Goal: Transaction & Acquisition: Download file/media

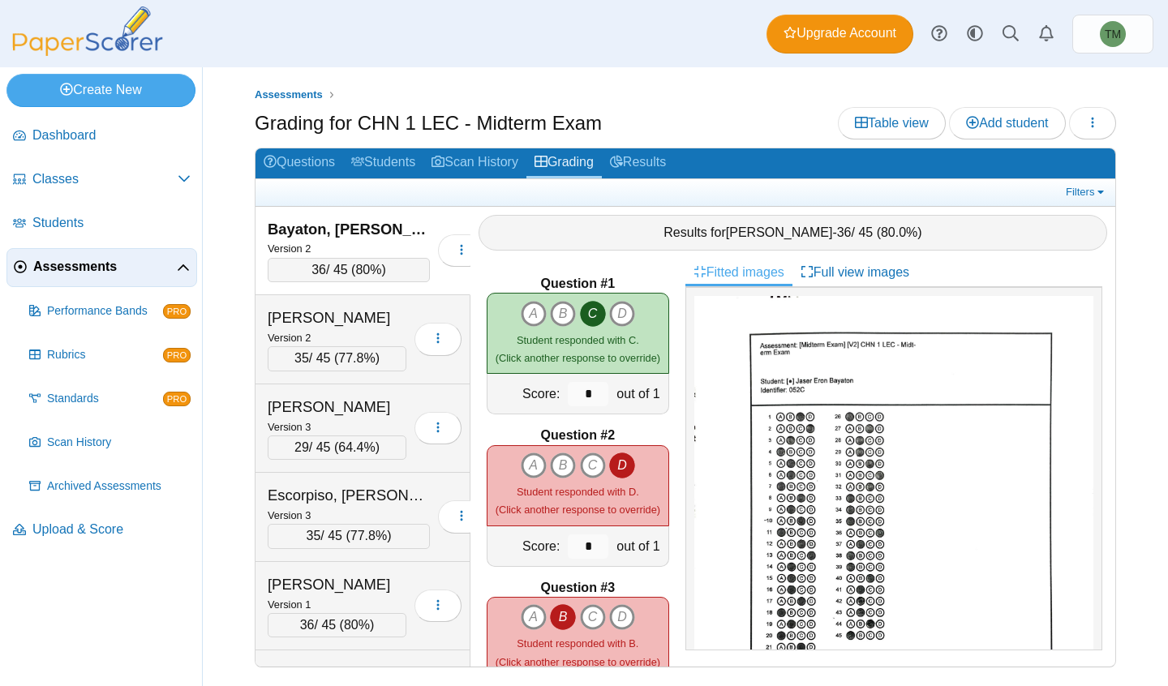
scroll to position [249, 0]
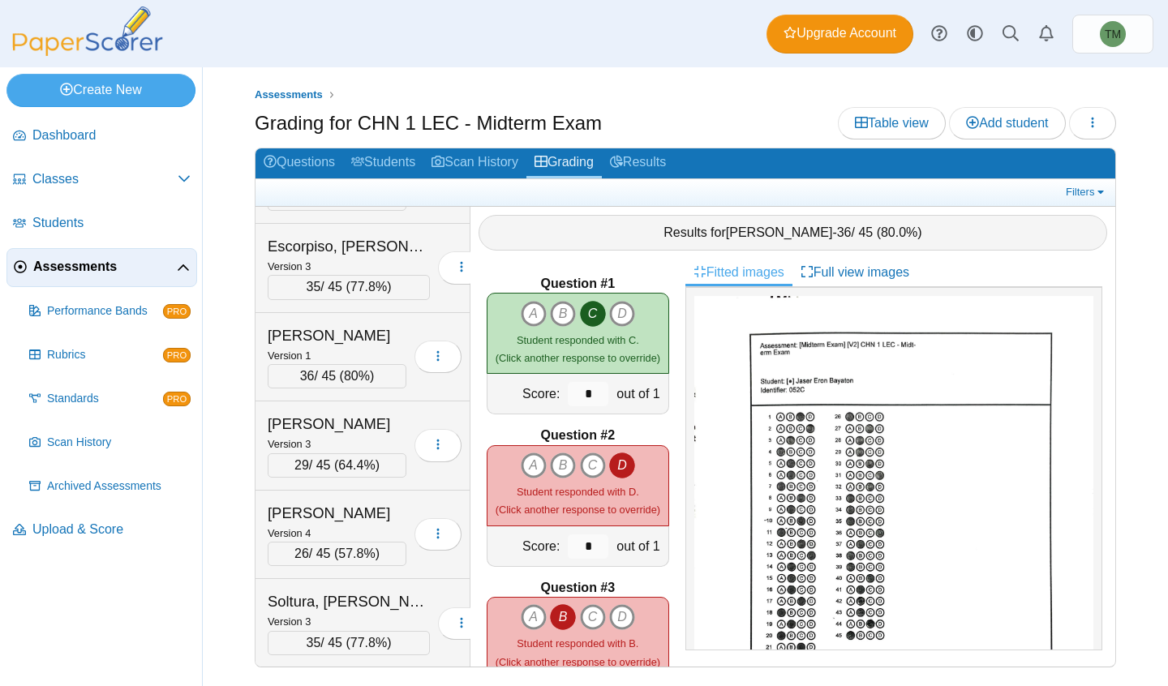
click at [692, 265] on link "Fitted images" at bounding box center [739, 273] width 107 height 28
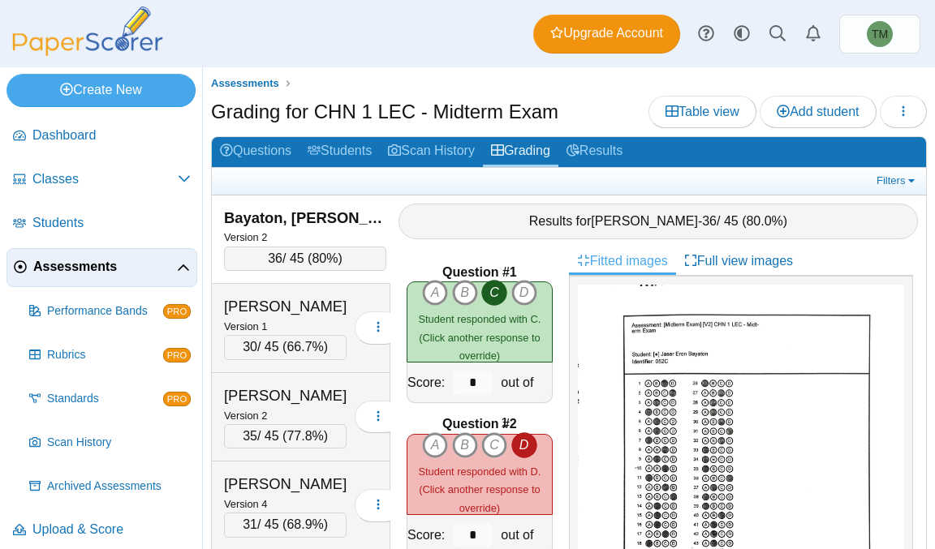
drag, startPoint x: 333, startPoint y: 305, endPoint x: 266, endPoint y: 244, distance: 90.8
click at [266, 247] on div "36 / 45 ( 80% )" at bounding box center [305, 259] width 162 height 24
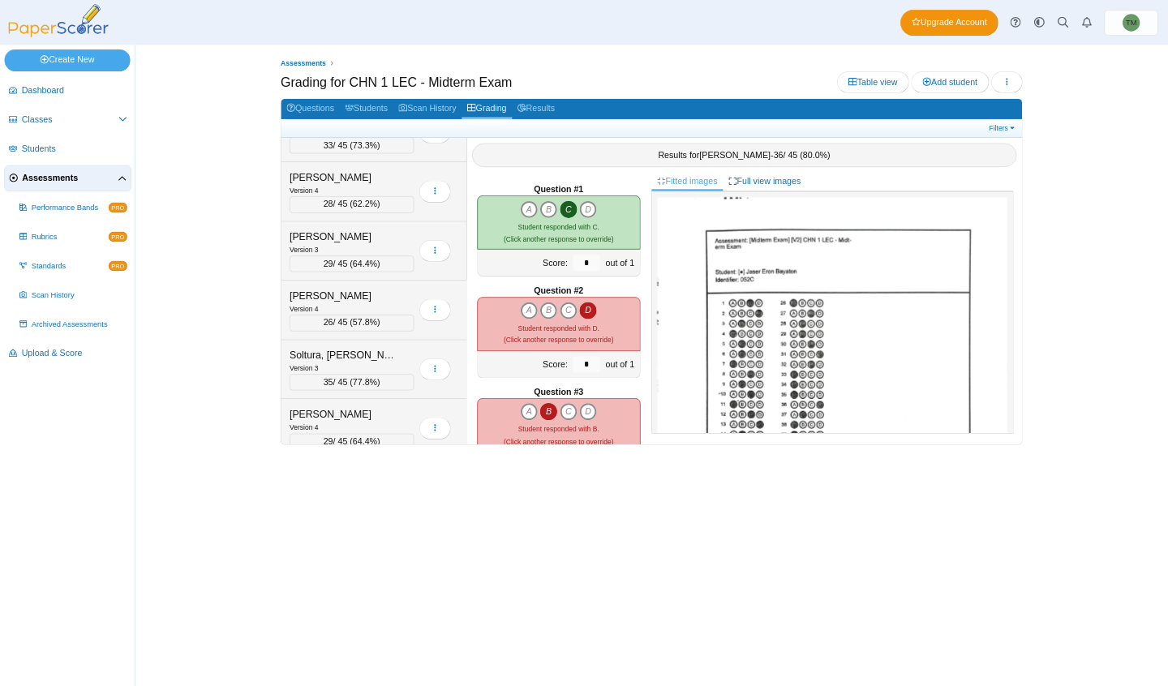
scroll to position [1030, 0]
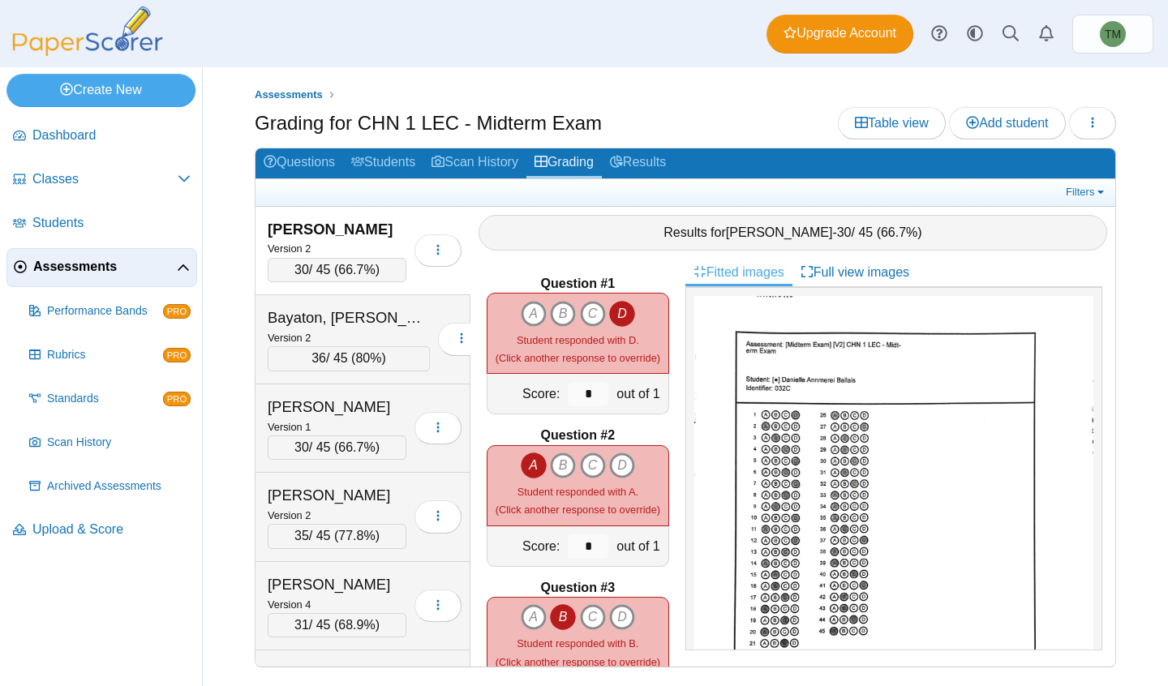
click at [392, 153] on link "Students" at bounding box center [383, 163] width 80 height 30
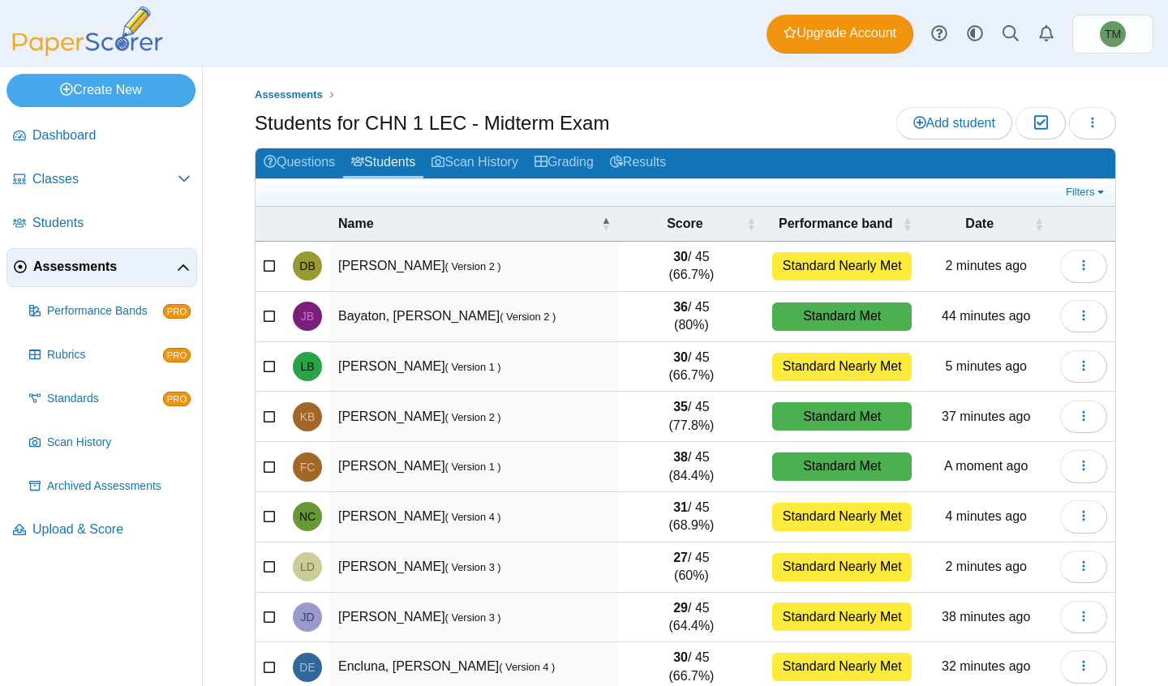
click at [581, 169] on link "Grading" at bounding box center [564, 163] width 75 height 30
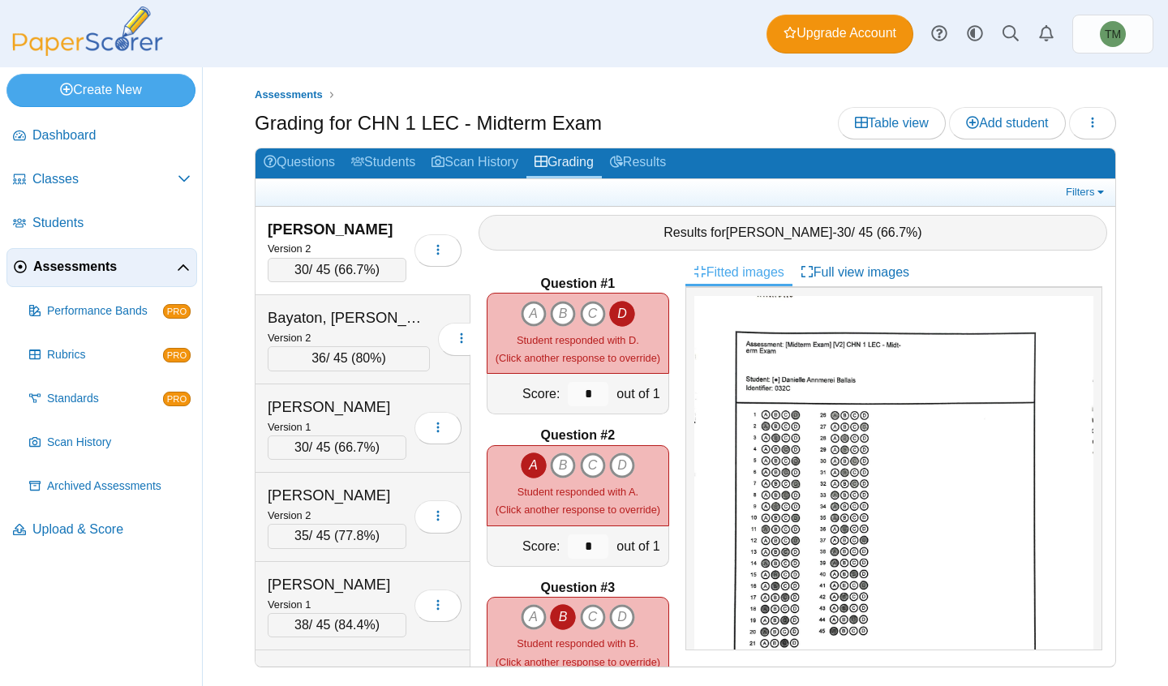
click at [332, 582] on div "Caisip, Francine Bernice" at bounding box center [337, 584] width 139 height 21
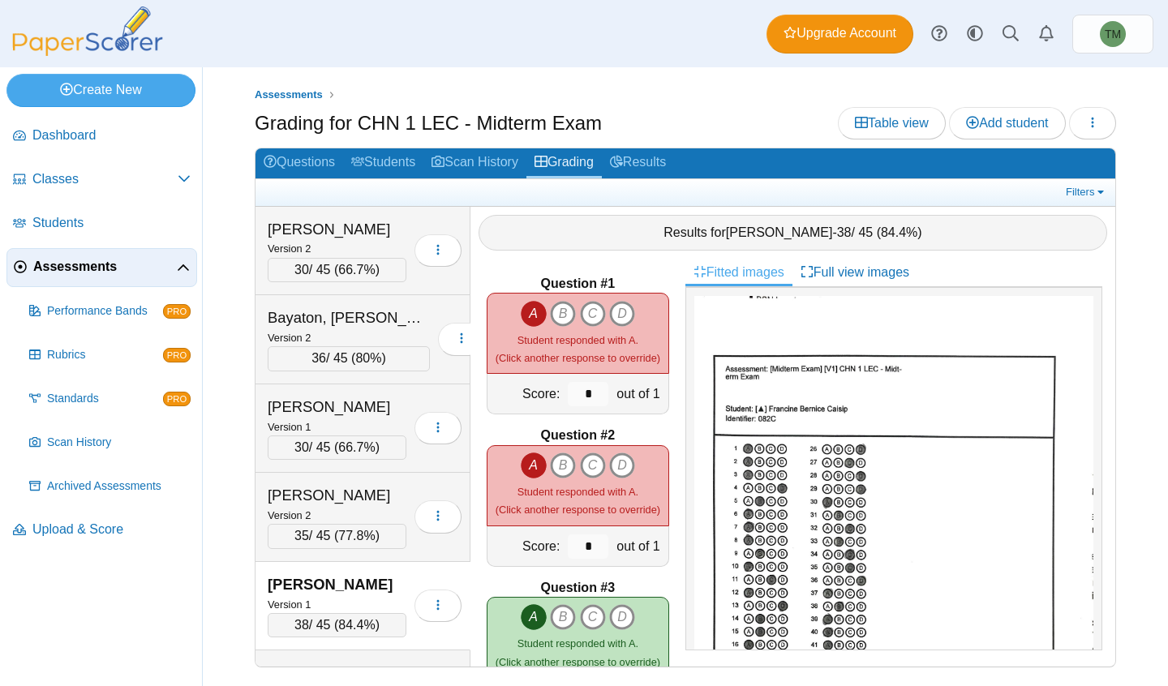
click at [620, 153] on link "Results" at bounding box center [638, 163] width 72 height 30
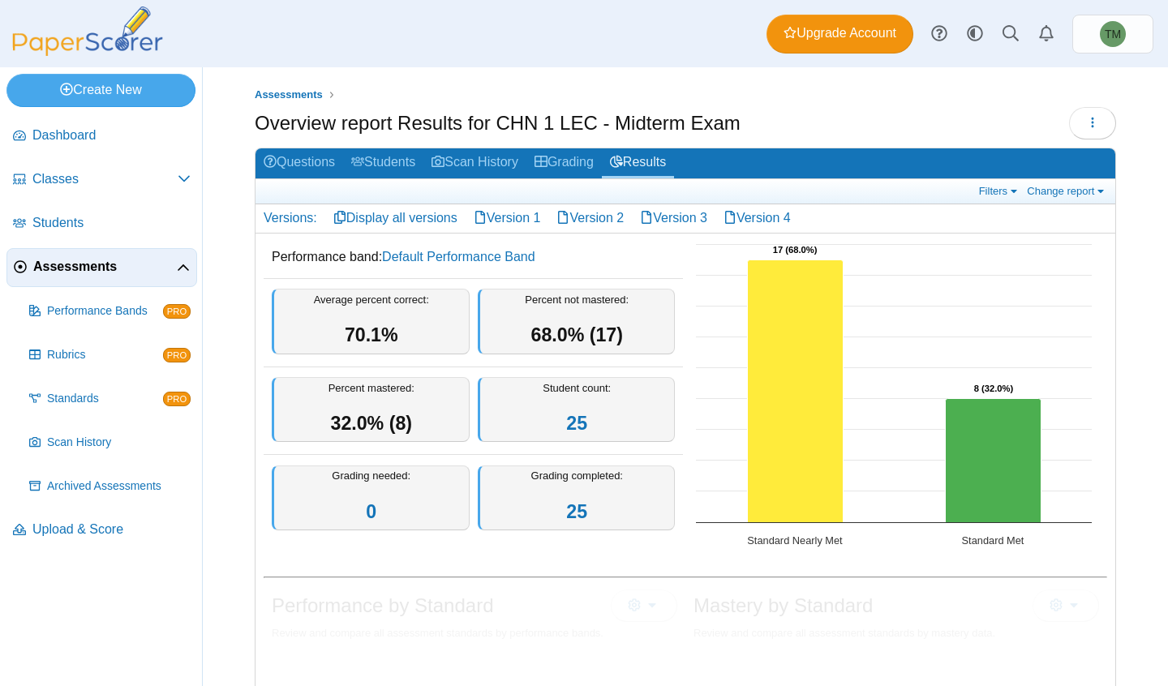
click at [545, 174] on link "Grading" at bounding box center [564, 163] width 75 height 30
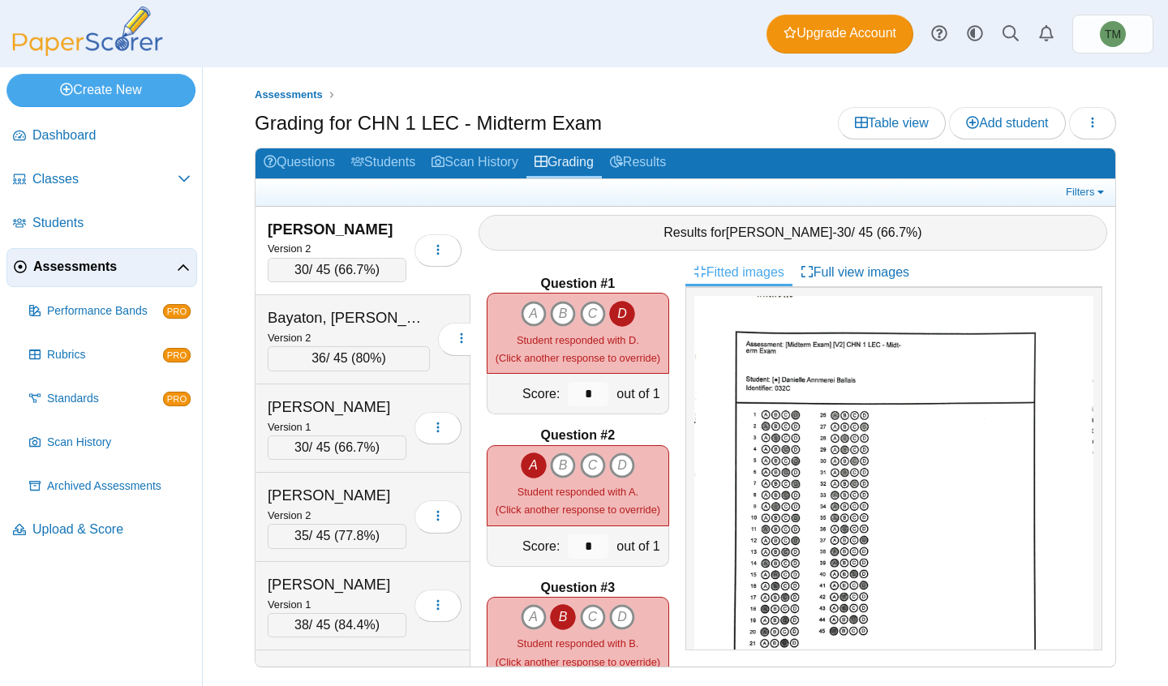
click at [1118, 127] on div "Assessments Grading for CHN 1 LEC - Midterm Exam Table view Add student Loading…" at bounding box center [686, 376] width 966 height 619
click at [1099, 127] on button "button" at bounding box center [1092, 123] width 47 height 32
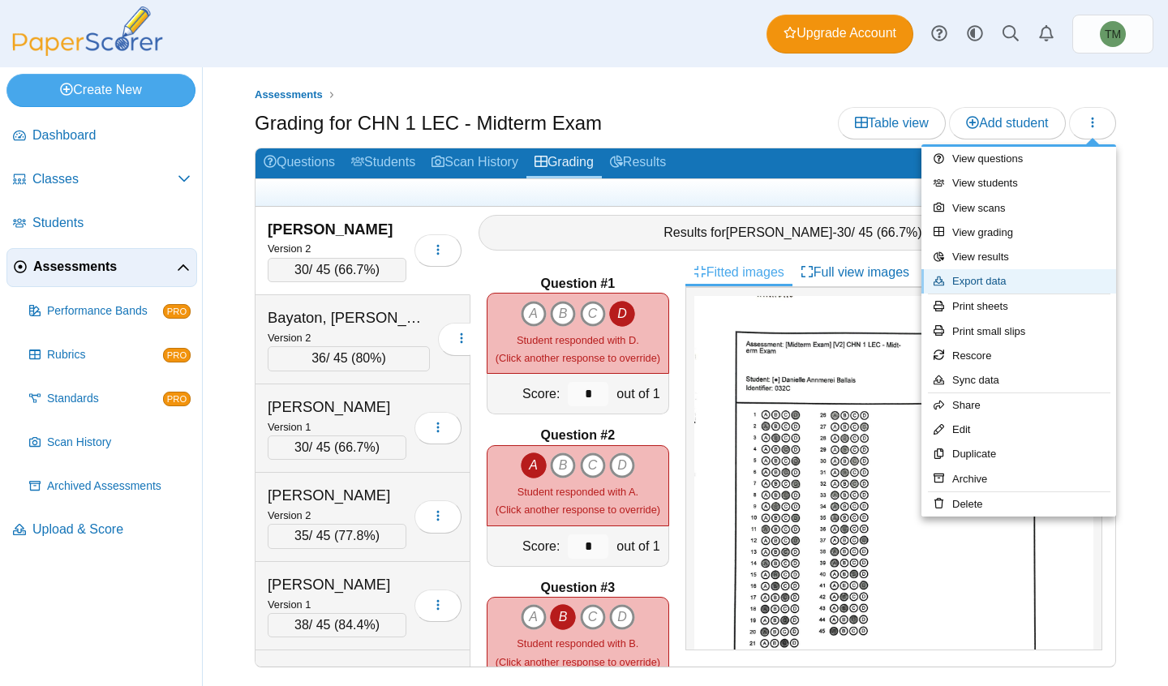
click at [1026, 273] on link "Export data" at bounding box center [1019, 281] width 195 height 24
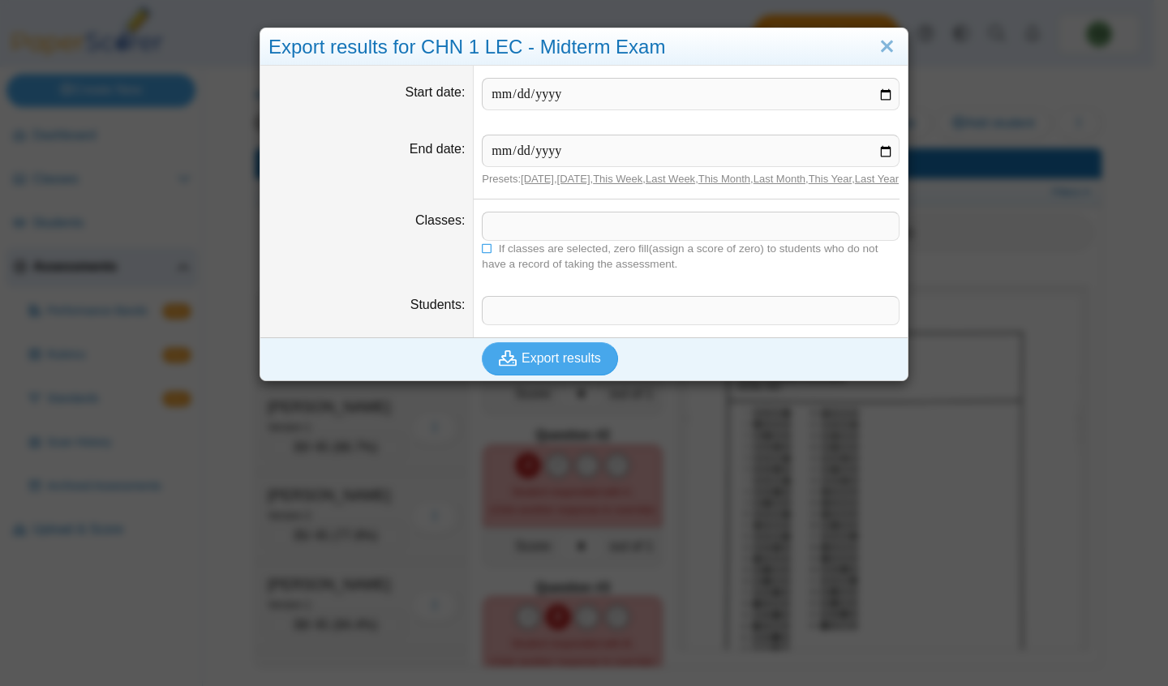
click at [878, 94] on input "Start date" at bounding box center [691, 94] width 418 height 32
type input "**********"
click at [878, 154] on input "End date" at bounding box center [691, 151] width 418 height 32
type input "**********"
click at [521, 240] on span at bounding box center [691, 227] width 416 height 28
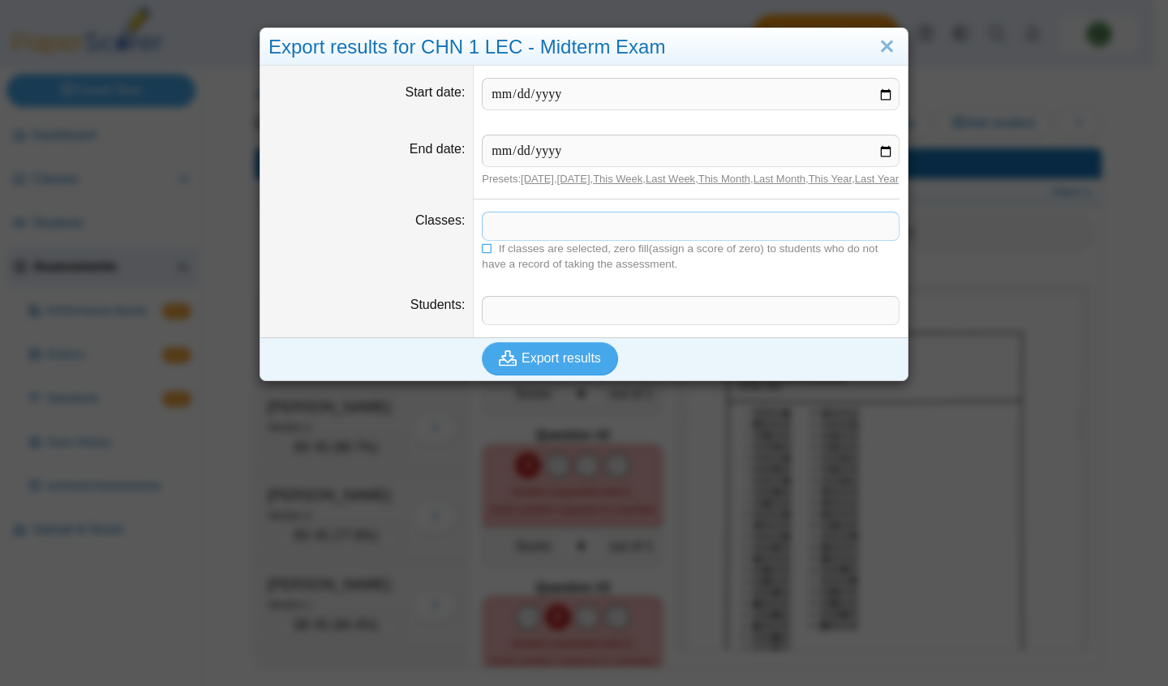
click at [482, 252] on icon at bounding box center [487, 248] width 11 height 10
click at [554, 375] on button "Export results" at bounding box center [550, 358] width 136 height 32
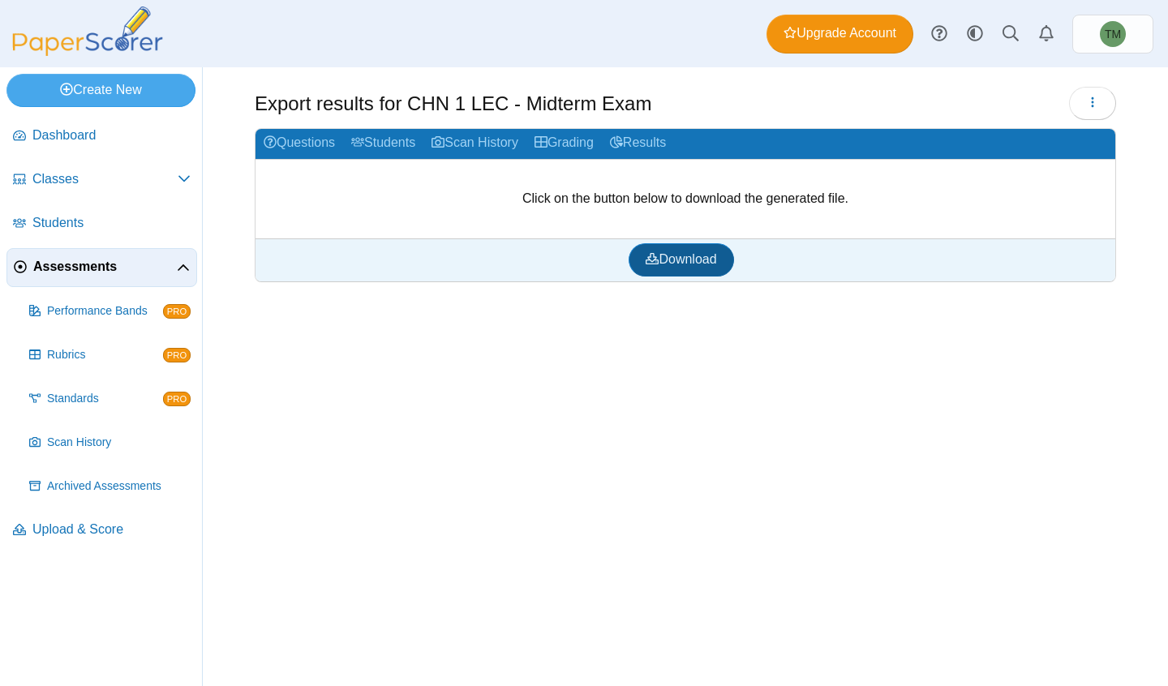
click at [689, 256] on span "Download" at bounding box center [681, 259] width 71 height 14
click at [561, 139] on link "Grading" at bounding box center [564, 144] width 75 height 30
